Goal: Task Accomplishment & Management: Use online tool/utility

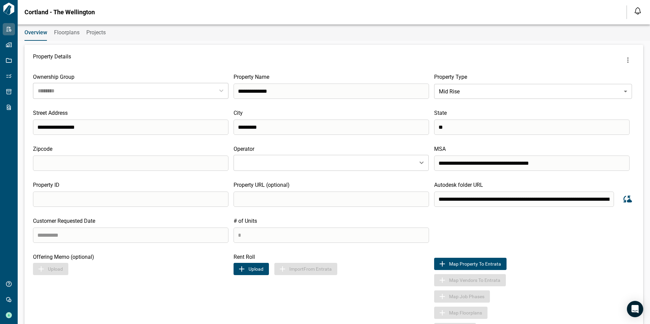
type input "********"
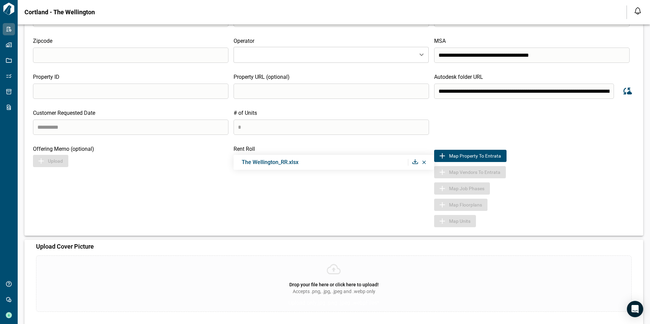
scroll to position [114, 0]
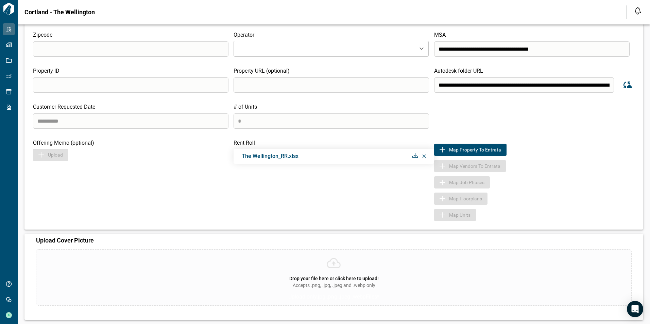
click at [422, 157] on icon at bounding box center [424, 156] width 4 height 3
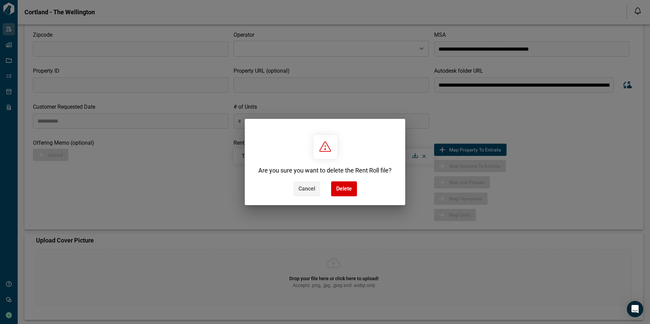
drag, startPoint x: 303, startPoint y: 192, endPoint x: 308, endPoint y: 193, distance: 5.5
click at [303, 192] on span "Cancel" at bounding box center [306, 189] width 17 height 7
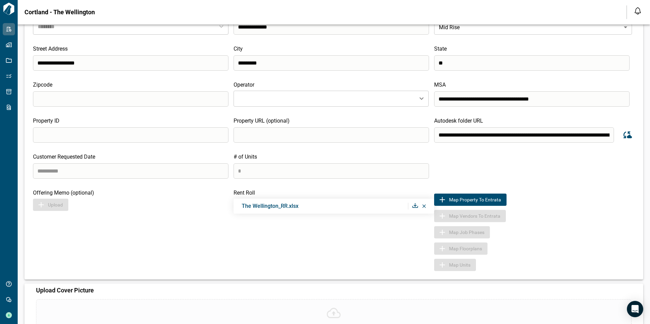
scroll to position [46, 0]
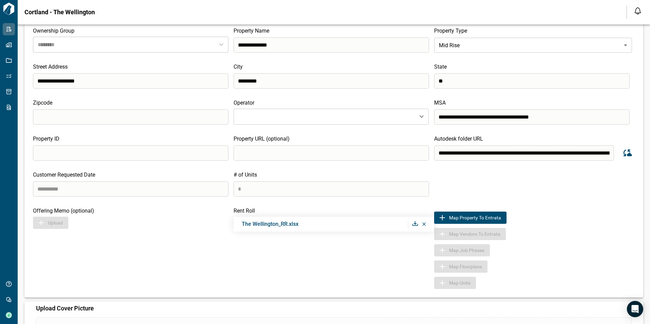
click at [424, 226] on div "The Wellington_RR.xlsx" at bounding box center [333, 224] width 200 height 15
click at [422, 226] on icon at bounding box center [424, 224] width 4 height 3
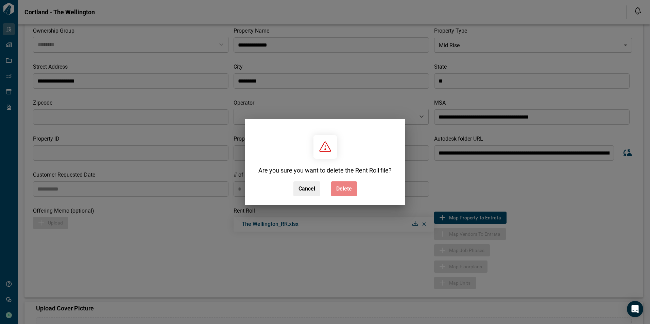
click at [347, 192] on span "Delete" at bounding box center [344, 189] width 16 height 7
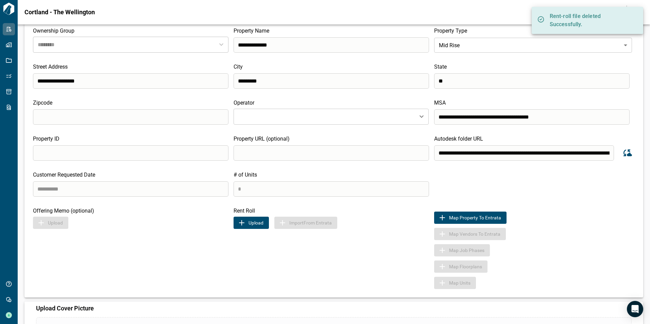
click at [256, 225] on button "Upload" at bounding box center [250, 223] width 35 height 12
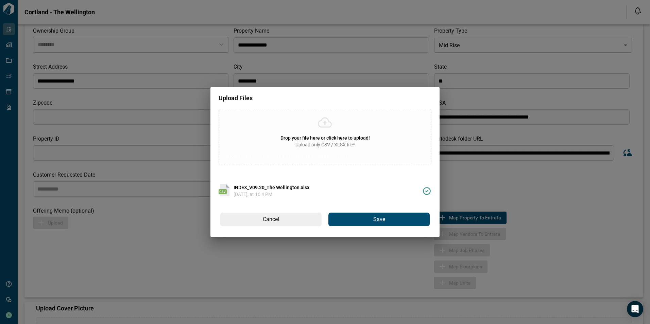
click at [378, 214] on button "Save" at bounding box center [378, 220] width 101 height 14
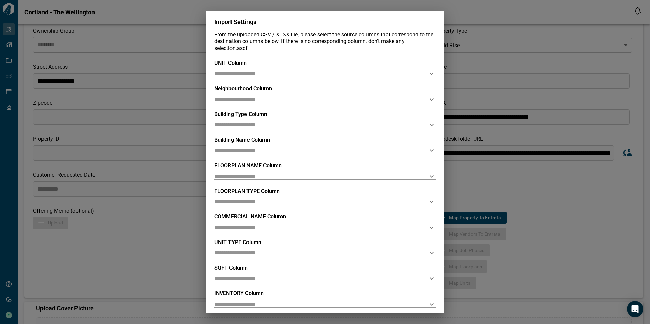
scroll to position [0, 0]
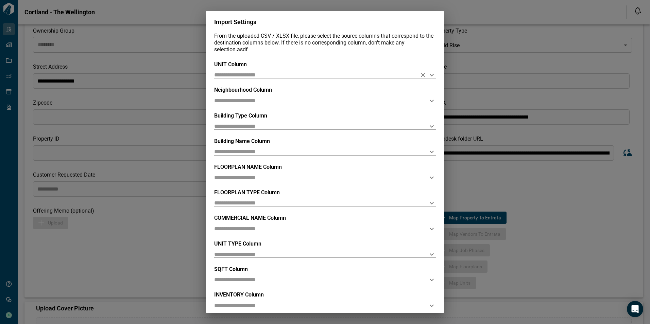
click at [431, 76] on icon "Open" at bounding box center [431, 75] width 8 height 8
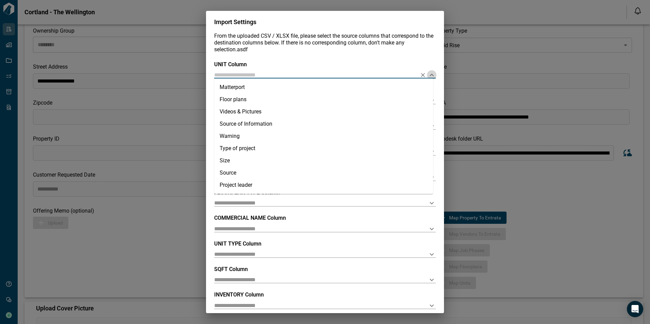
click at [431, 76] on icon "Close" at bounding box center [431, 75] width 8 height 8
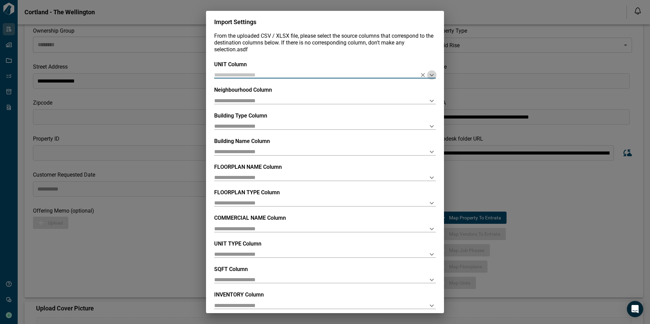
click at [427, 73] on icon "Open" at bounding box center [431, 75] width 8 height 8
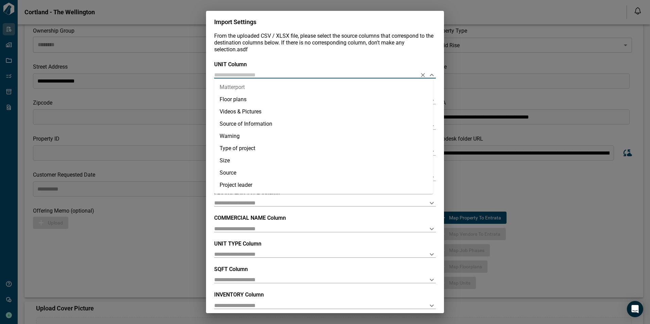
click at [361, 58] on div "From the uploaded CSV / XLSX file, please select the source columns that corres…" at bounding box center [325, 173] width 238 height 281
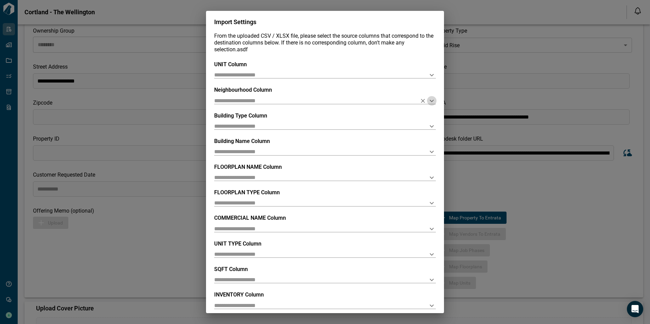
click at [432, 101] on icon "Open" at bounding box center [431, 101] width 8 height 8
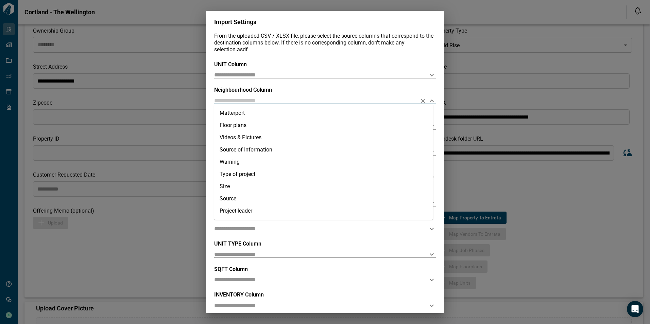
click at [432, 101] on icon "Close" at bounding box center [431, 101] width 8 height 8
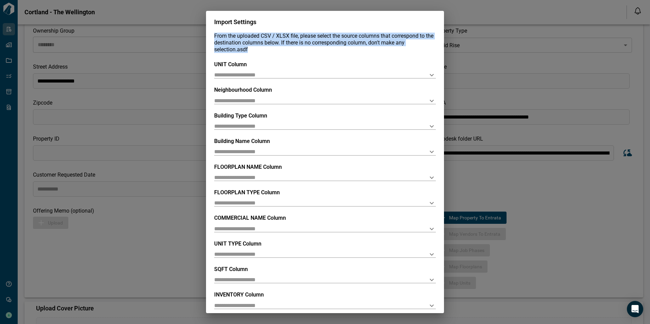
drag, startPoint x: 249, startPoint y: 51, endPoint x: 214, endPoint y: 34, distance: 38.4
click at [214, 34] on div "From the uploaded CSV / XLSX file, please select the source columns that corres…" at bounding box center [325, 173] width 238 height 281
copy span "From the uploaded CSV / XLSX file, please select the source columns that corres…"
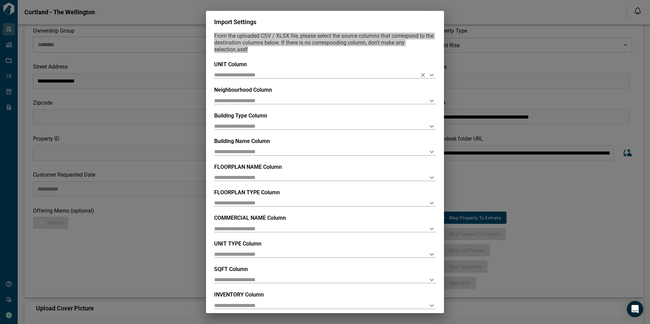
click at [430, 74] on icon "Open" at bounding box center [431, 75] width 8 height 8
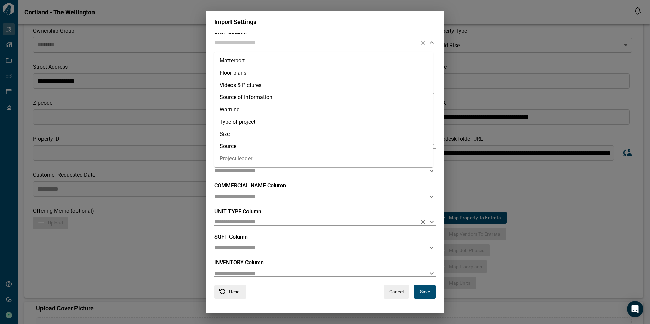
scroll to position [33, 0]
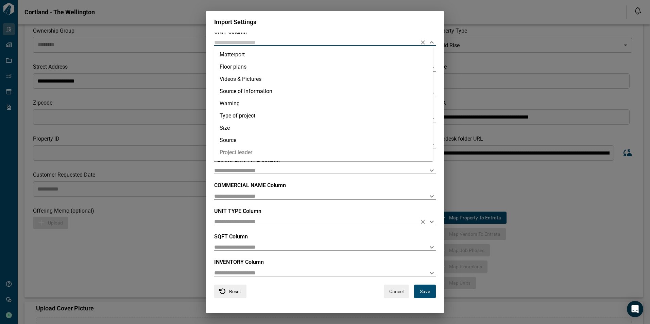
click at [317, 223] on input "text" at bounding box center [314, 222] width 200 height 6
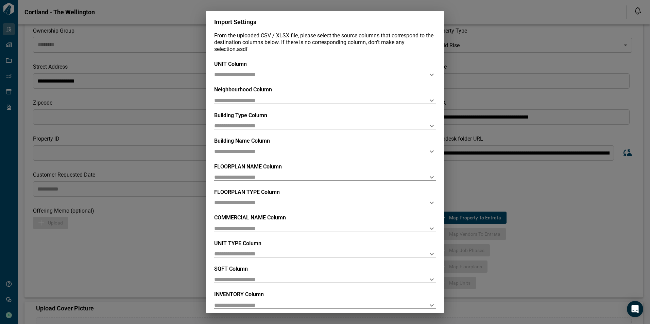
scroll to position [0, 0]
click at [432, 76] on icon "Open" at bounding box center [431, 75] width 8 height 8
click at [431, 75] on icon "Open" at bounding box center [431, 75] width 8 height 8
click at [347, 57] on div "From the uploaded CSV / XLSX file, please select the source columns that corres…" at bounding box center [325, 173] width 238 height 281
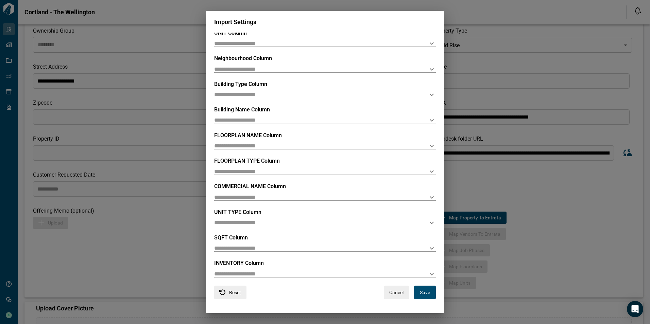
scroll to position [33, 0]
click at [431, 220] on icon "Open" at bounding box center [431, 222] width 8 height 8
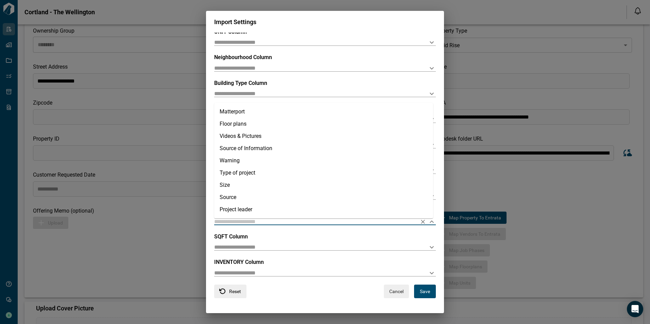
click at [431, 220] on icon "Close" at bounding box center [431, 222] width 8 height 8
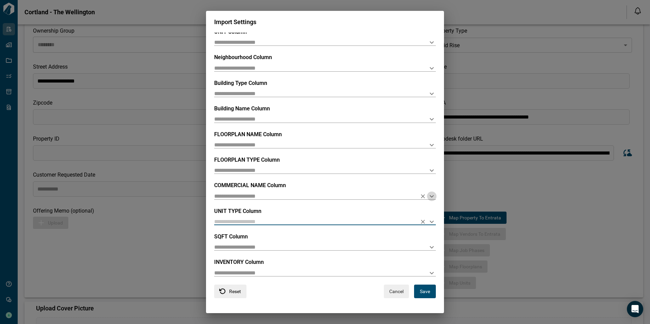
click at [432, 196] on icon "Open" at bounding box center [431, 196] width 8 height 8
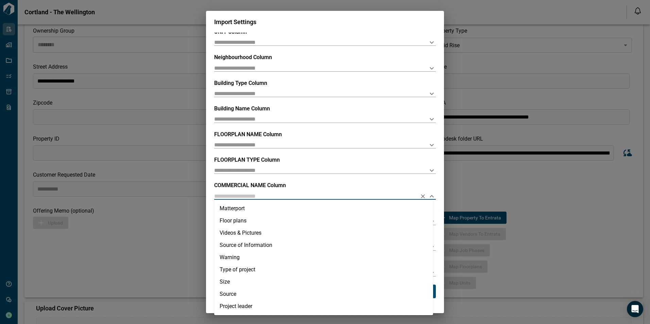
click at [432, 196] on icon "Close" at bounding box center [431, 196] width 8 height 8
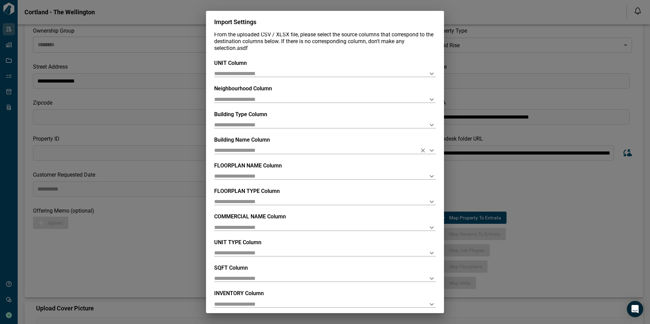
scroll to position [0, 0]
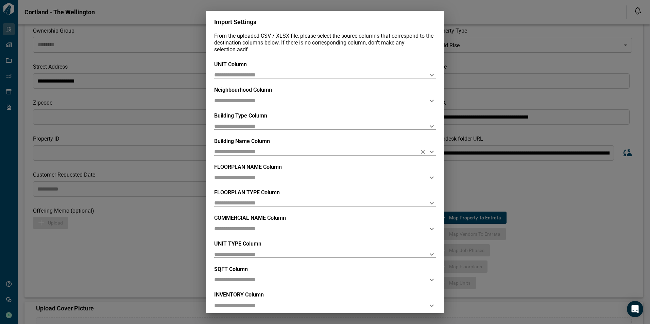
click at [431, 150] on icon "Open" at bounding box center [431, 152] width 8 height 8
click at [423, 151] on icon "Clear" at bounding box center [422, 152] width 7 height 7
click at [430, 149] on icon "Open" at bounding box center [431, 152] width 8 height 8
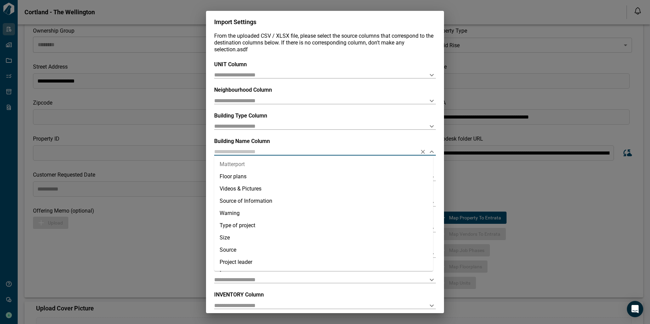
click at [335, 66] on div "UNIT Column" at bounding box center [325, 69] width 222 height 17
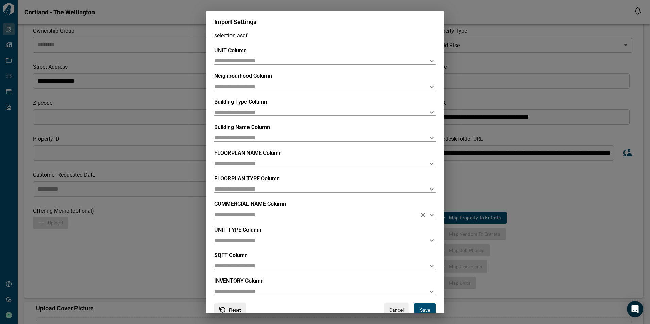
scroll to position [33, 0]
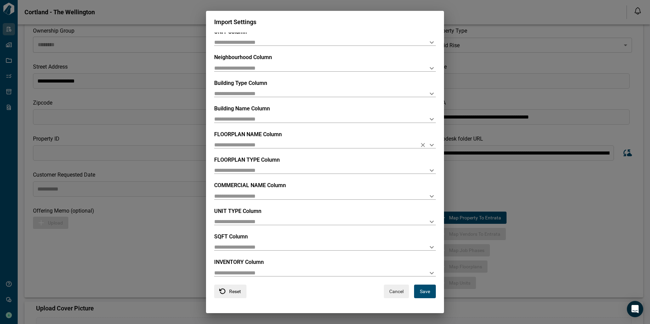
click at [429, 141] on icon "Open" at bounding box center [431, 145] width 8 height 8
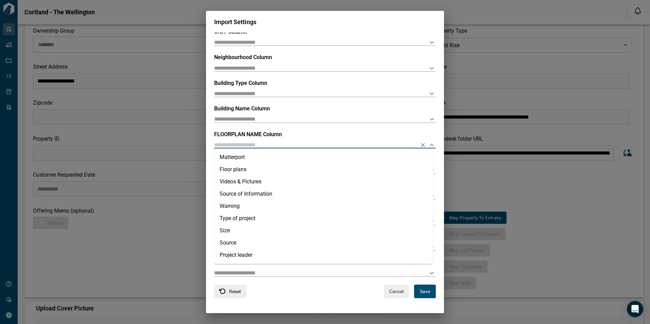
click at [430, 141] on button "Close" at bounding box center [432, 145] width 10 height 10
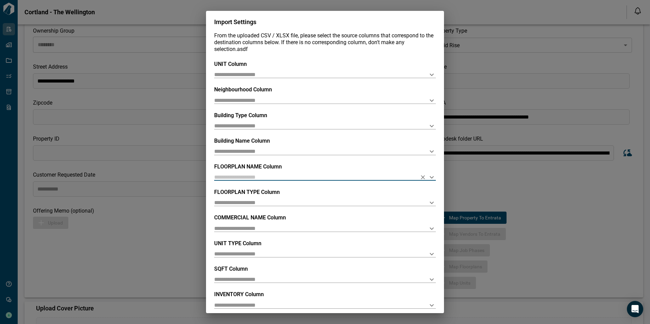
scroll to position [0, 0]
click at [430, 72] on icon "Open" at bounding box center [431, 75] width 8 height 8
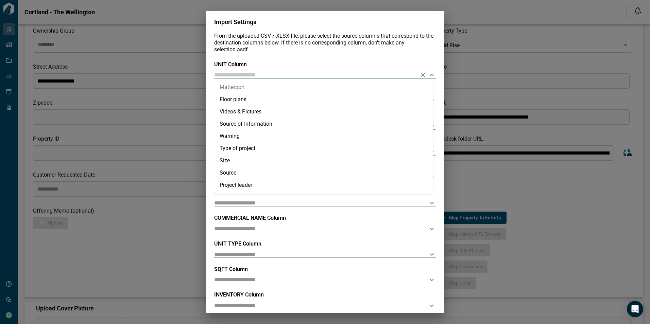
drag, startPoint x: 368, startPoint y: 60, endPoint x: 401, endPoint y: 107, distance: 57.1
click at [368, 59] on div "From the uploaded CSV / XLSX file, please select the source columns that corres…" at bounding box center [325, 173] width 238 height 281
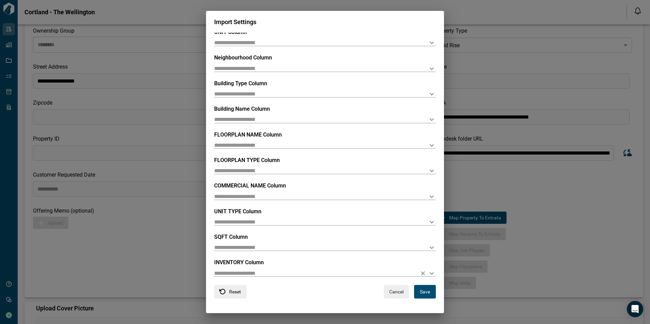
scroll to position [33, 0]
click at [419, 290] on button "Save" at bounding box center [425, 292] width 22 height 14
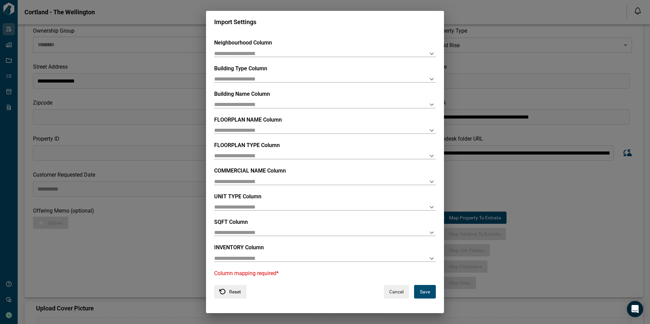
scroll to position [48, 0]
click at [427, 257] on icon "Open" at bounding box center [431, 258] width 8 height 8
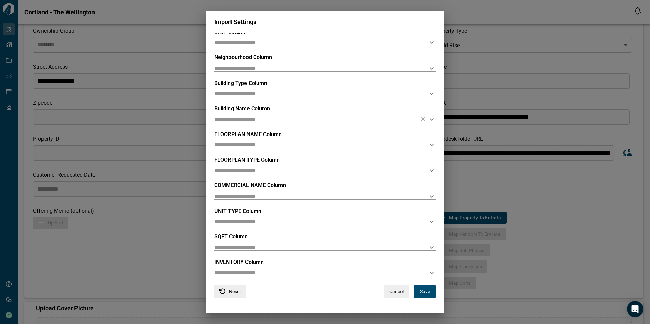
drag, startPoint x: 323, startPoint y: 110, endPoint x: 327, endPoint y: 120, distance: 10.1
click at [323, 110] on div "Building Name Column" at bounding box center [325, 113] width 222 height 17
click at [430, 247] on icon "Open" at bounding box center [432, 247] width 4 height 2
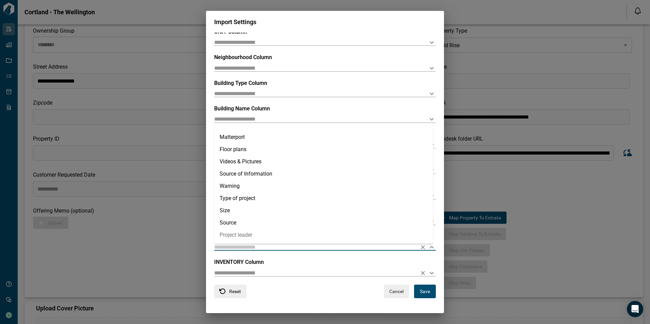
click at [294, 274] on input "text" at bounding box center [314, 273] width 200 height 6
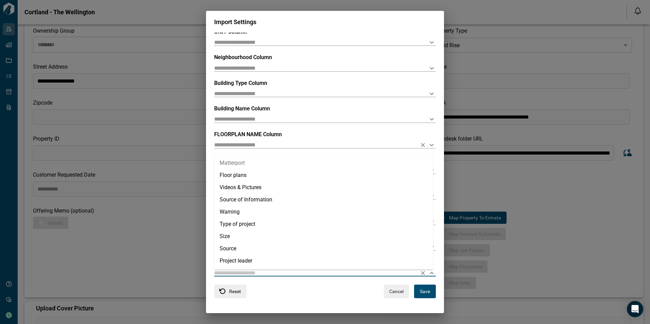
click at [429, 145] on icon "Open" at bounding box center [431, 145] width 8 height 8
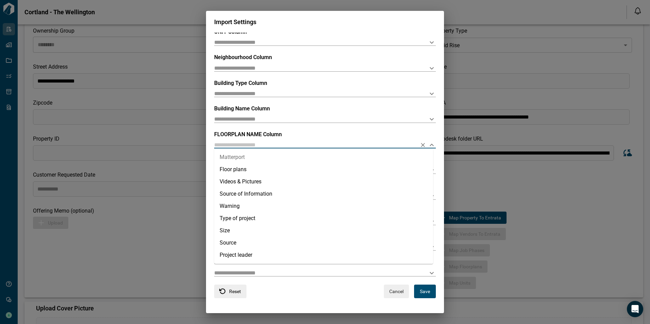
click at [430, 146] on icon "Close" at bounding box center [431, 145] width 8 height 8
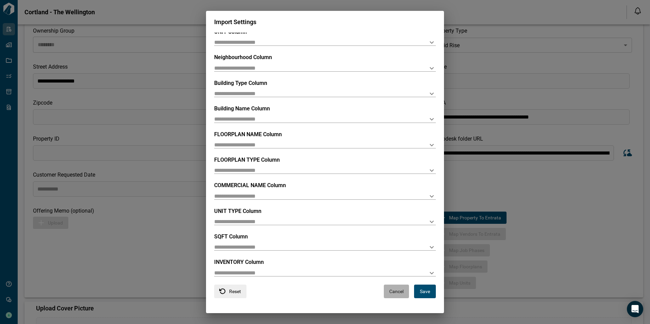
click at [399, 290] on button "Cancel" at bounding box center [396, 292] width 25 height 14
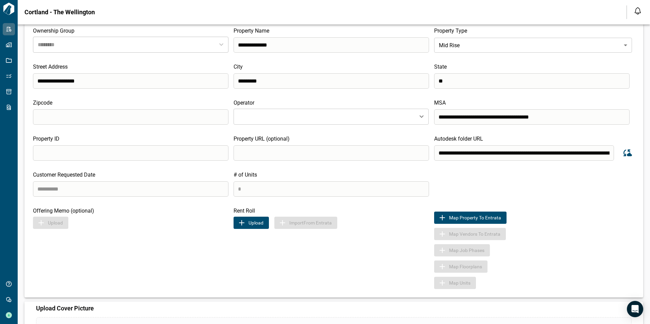
click at [260, 222] on button "Upload" at bounding box center [250, 223] width 35 height 12
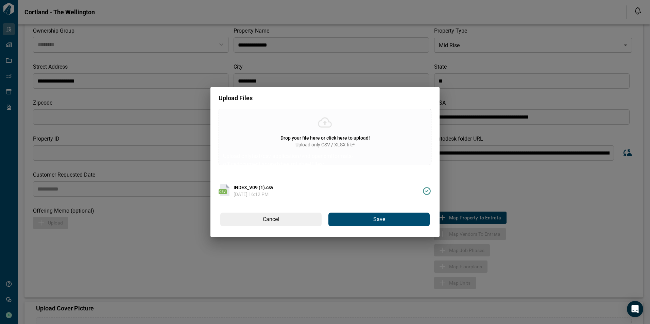
click at [387, 222] on button "Save" at bounding box center [378, 220] width 101 height 14
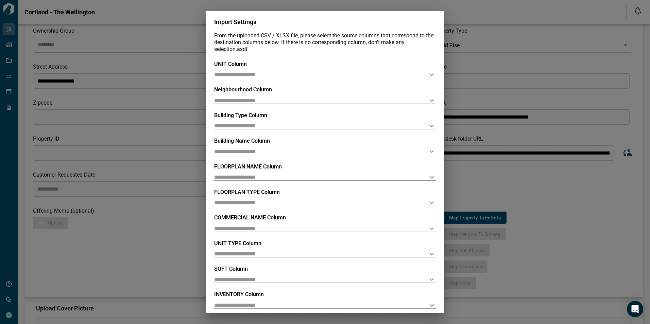
scroll to position [0, 0]
click at [433, 75] on button "Open" at bounding box center [432, 75] width 10 height 10
